Goal: Entertainment & Leisure: Browse casually

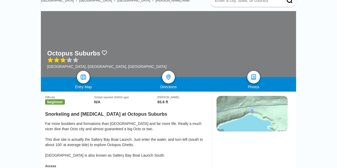
scroll to position [47, 0]
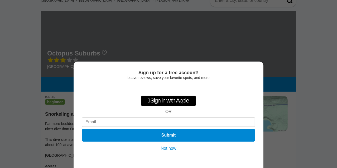
click at [168, 147] on button "Not now" at bounding box center [168, 147] width 19 height 5
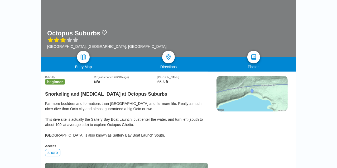
scroll to position [0, 0]
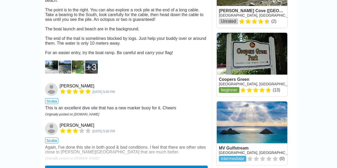
scroll to position [511, 0]
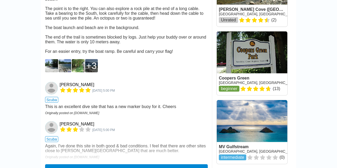
click at [51, 72] on img at bounding box center [51, 65] width 13 height 13
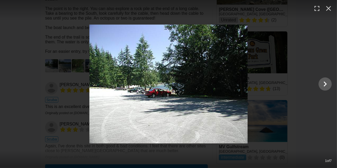
click at [37, 89] on div at bounding box center [168, 83] width 337 height 119
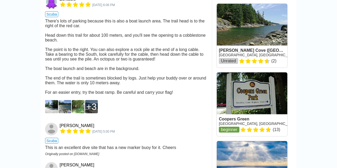
scroll to position [469, 0]
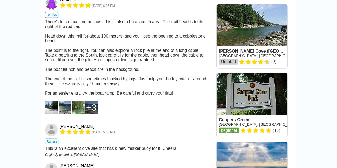
click at [64, 114] on img at bounding box center [64, 107] width 13 height 13
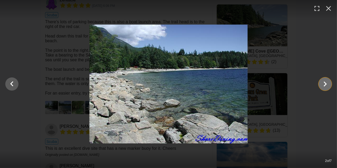
click at [325, 83] on icon "Show slide 3 of 7" at bounding box center [325, 83] width 3 height 5
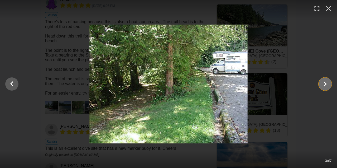
click at [325, 83] on icon "Show slide 4 of 7" at bounding box center [325, 83] width 3 height 5
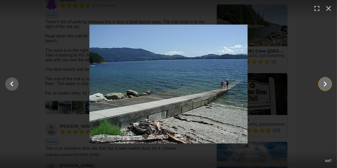
click at [325, 83] on icon "Show slide 5 of 7" at bounding box center [325, 83] width 3 height 5
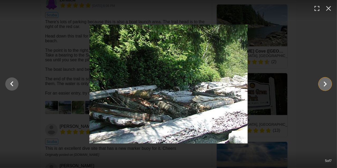
click at [325, 83] on icon "Show slide 6 of 7" at bounding box center [325, 83] width 3 height 5
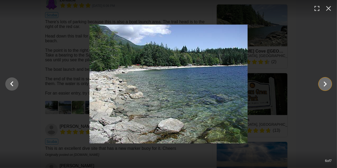
click at [325, 83] on icon "Show slide 7 of 7" at bounding box center [325, 83] width 3 height 5
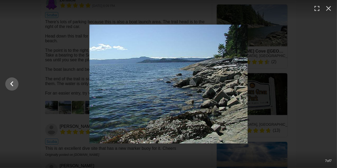
click at [325, 83] on div at bounding box center [168, 83] width 337 height 119
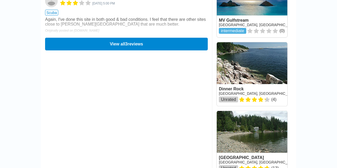
scroll to position [638, 0]
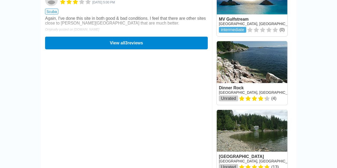
click at [262, 70] on link at bounding box center [252, 73] width 71 height 64
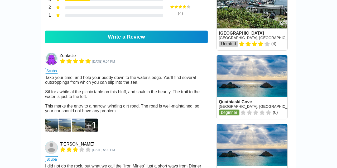
scroll to position [419, 0]
click at [51, 124] on img at bounding box center [51, 124] width 13 height 13
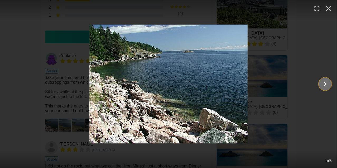
click at [323, 82] on icon "Show slide 2 of 5" at bounding box center [325, 83] width 10 height 13
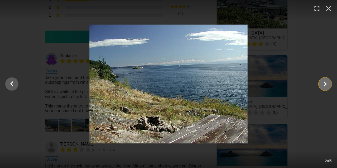
click at [323, 82] on icon "Show slide 3 of 5" at bounding box center [325, 83] width 10 height 13
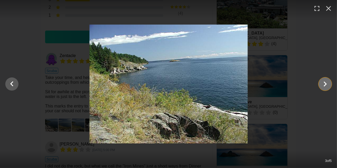
click at [323, 82] on icon "Show slide 4 of 5" at bounding box center [325, 83] width 10 height 13
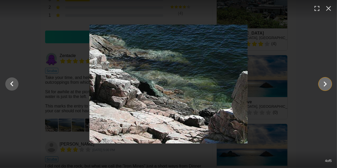
click at [323, 82] on icon "Show slide 5 of 5" at bounding box center [325, 83] width 10 height 13
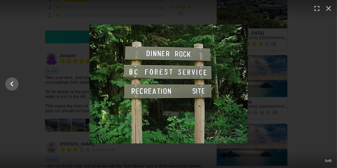
click at [323, 82] on div at bounding box center [168, 83] width 337 height 119
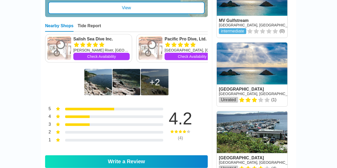
scroll to position [0, 0]
